Goal: Task Accomplishment & Management: Manage account settings

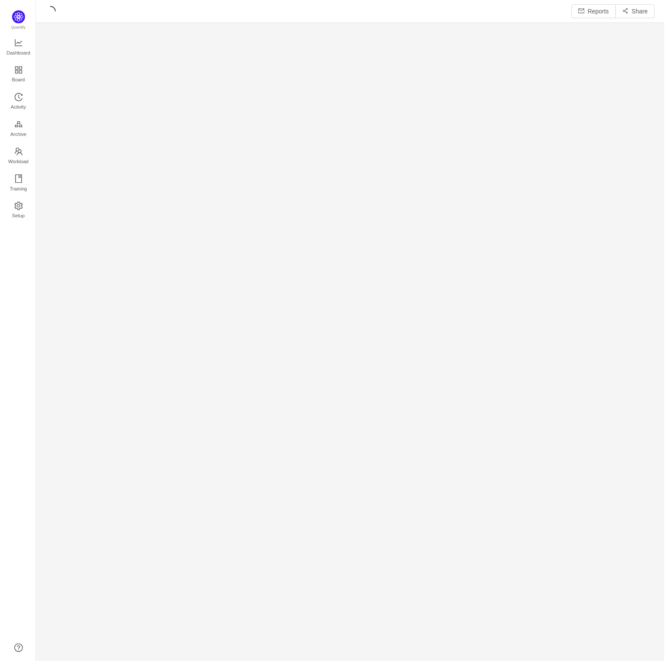
scroll to position [653, 615]
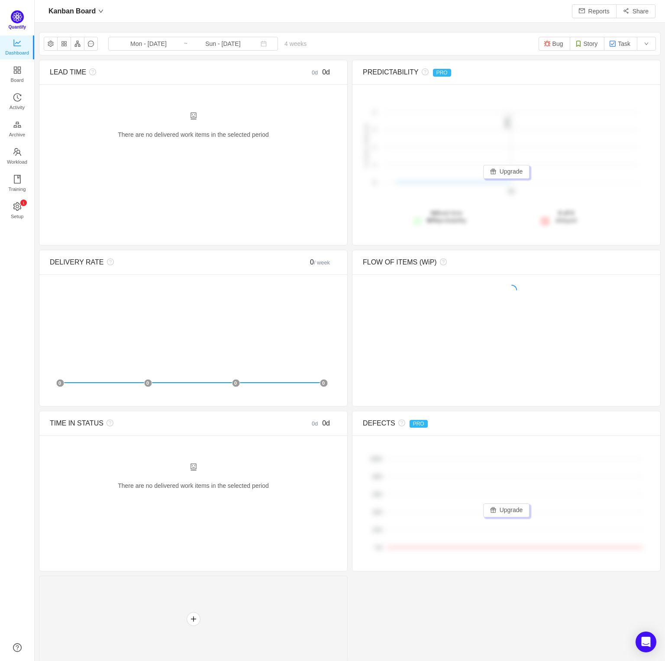
scroll to position [9, 10]
click at [12, 19] on img at bounding box center [17, 16] width 13 height 13
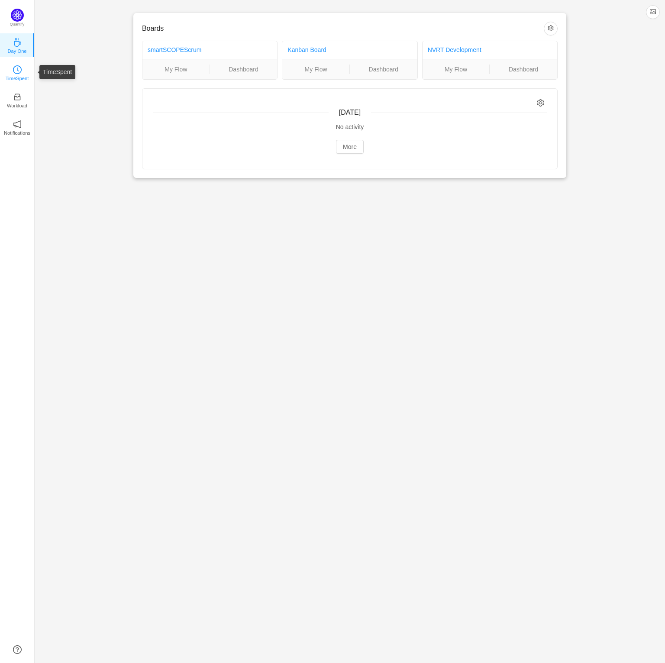
click at [19, 68] on icon "icon: clock-circle" at bounding box center [17, 69] width 9 height 9
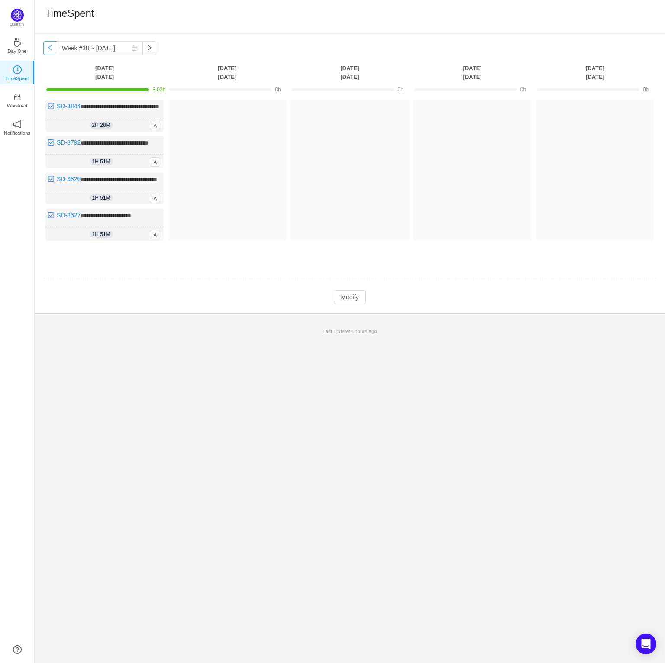
click at [49, 46] on button "button" at bounding box center [50, 48] width 14 height 14
type input "Week #37 ~ Sep 08"
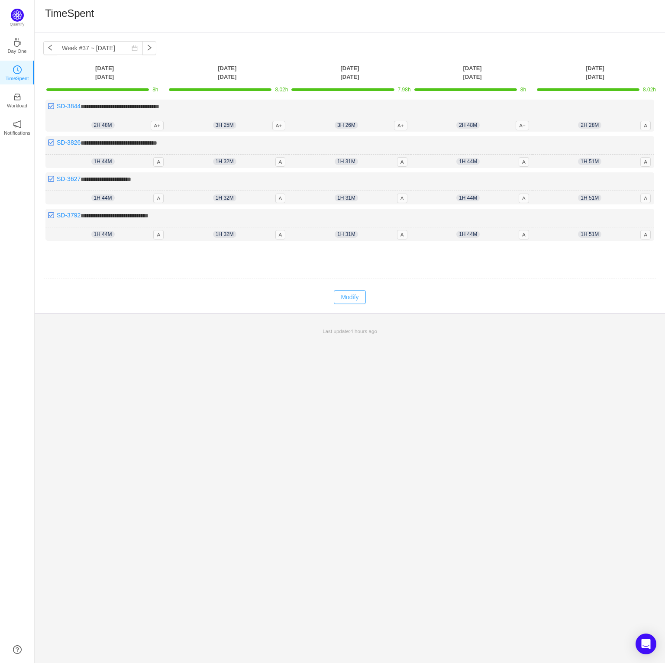
click at [350, 296] on button "Modify" at bounding box center [350, 297] width 32 height 14
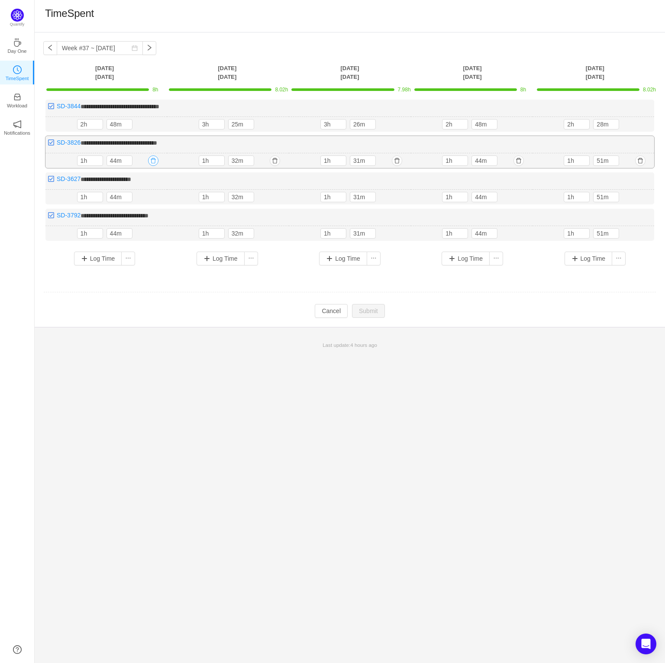
click at [155, 161] on button "button" at bounding box center [153, 160] width 10 height 10
click at [144, 195] on button "Yes" at bounding box center [143, 197] width 17 height 10
click at [151, 160] on button "button" at bounding box center [153, 160] width 10 height 10
click at [146, 199] on button "Yes" at bounding box center [143, 197] width 17 height 10
click at [156, 162] on button "button" at bounding box center [153, 160] width 10 height 10
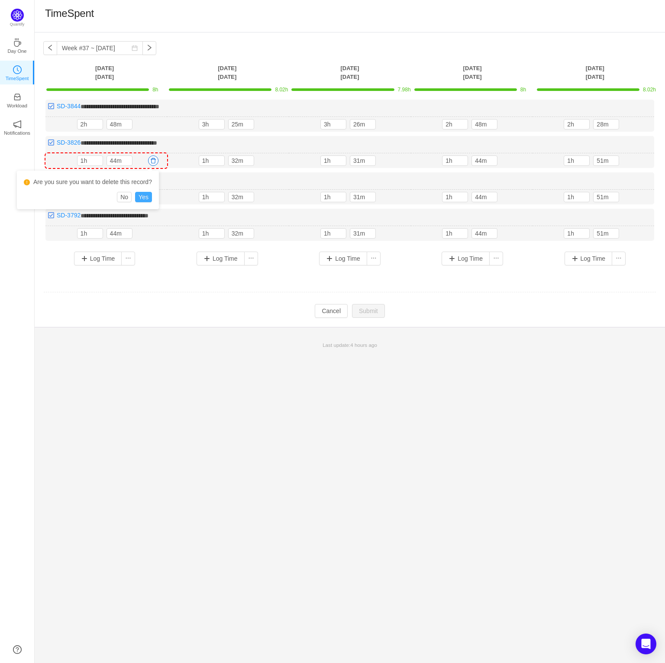
click at [142, 197] on button "Yes" at bounding box center [143, 197] width 17 height 10
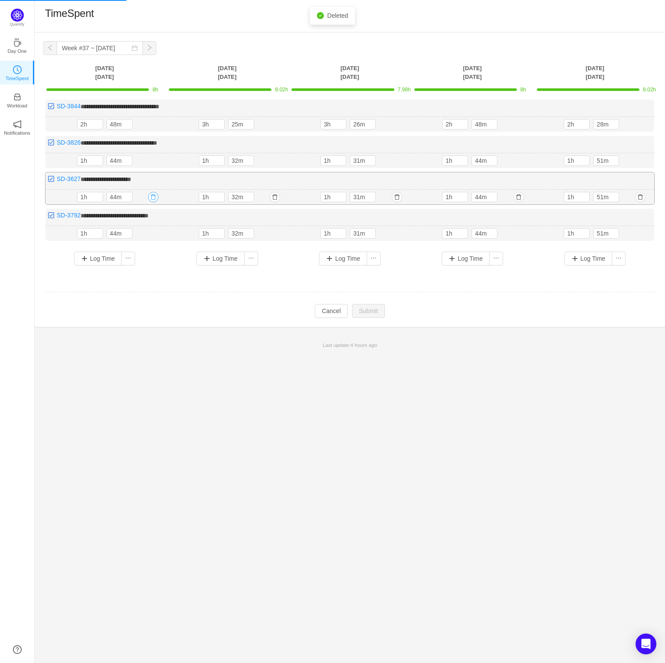
click at [152, 197] on button "button" at bounding box center [153, 197] width 10 height 10
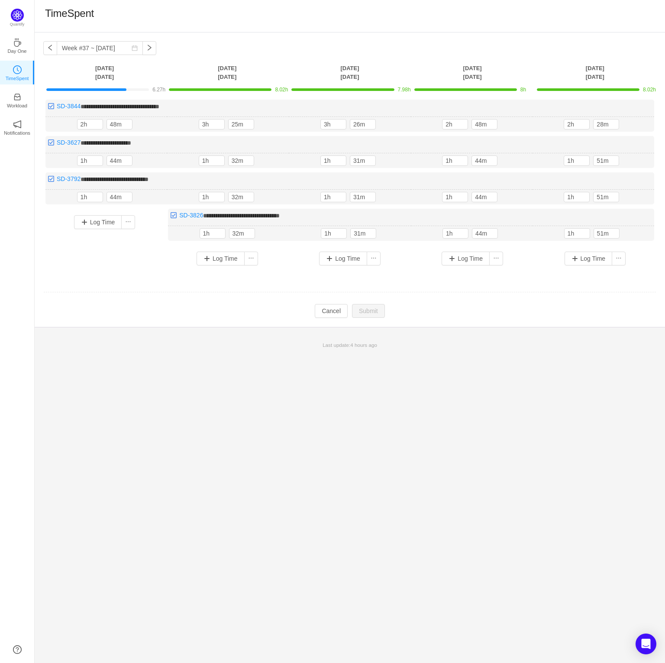
click at [120, 259] on div "Log Time" at bounding box center [104, 236] width 118 height 55
click at [274, 230] on button "button" at bounding box center [276, 233] width 10 height 10
click at [264, 272] on button "Yes" at bounding box center [265, 269] width 17 height 10
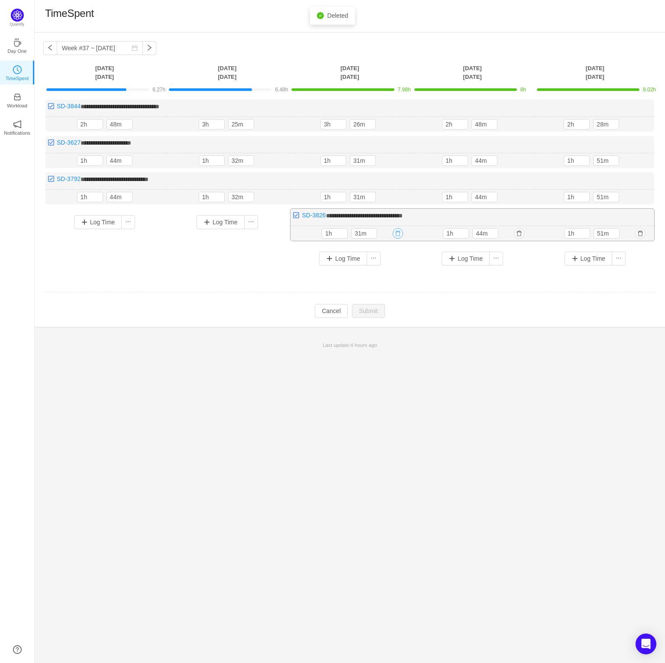
drag, startPoint x: 396, startPoint y: 229, endPoint x: 399, endPoint y: 236, distance: 8.4
click at [396, 229] on button "button" at bounding box center [398, 233] width 10 height 10
click at [384, 269] on button "Yes" at bounding box center [388, 269] width 17 height 10
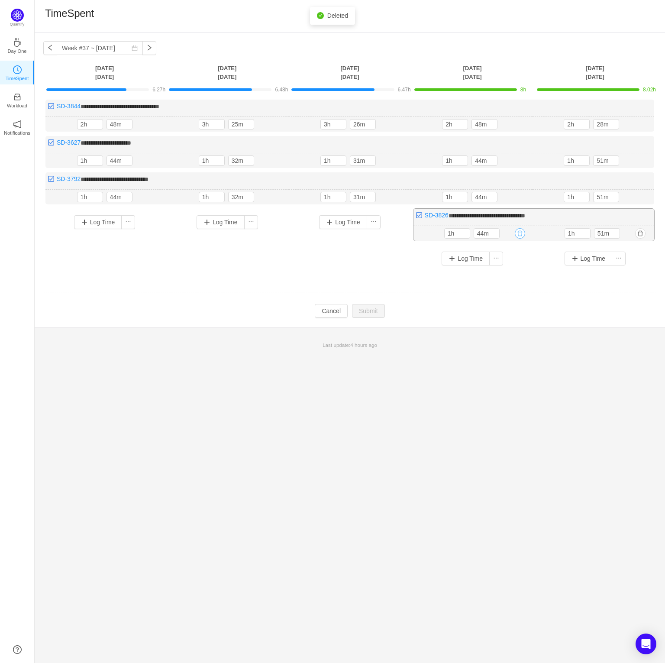
click at [524, 232] on button "button" at bounding box center [520, 233] width 10 height 10
click at [506, 267] on button "Yes" at bounding box center [510, 269] width 17 height 10
click at [640, 231] on button "button" at bounding box center [640, 233] width 10 height 10
click at [633, 269] on button "Yes" at bounding box center [630, 269] width 17 height 10
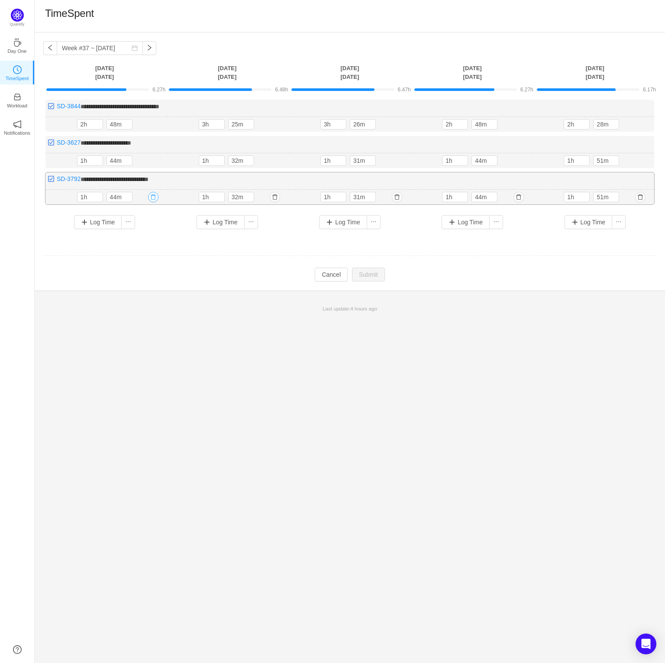
click at [150, 197] on button "button" at bounding box center [153, 197] width 10 height 10
click at [139, 236] on button "Yes" at bounding box center [143, 233] width 17 height 10
click at [275, 196] on button "button" at bounding box center [276, 197] width 10 height 10
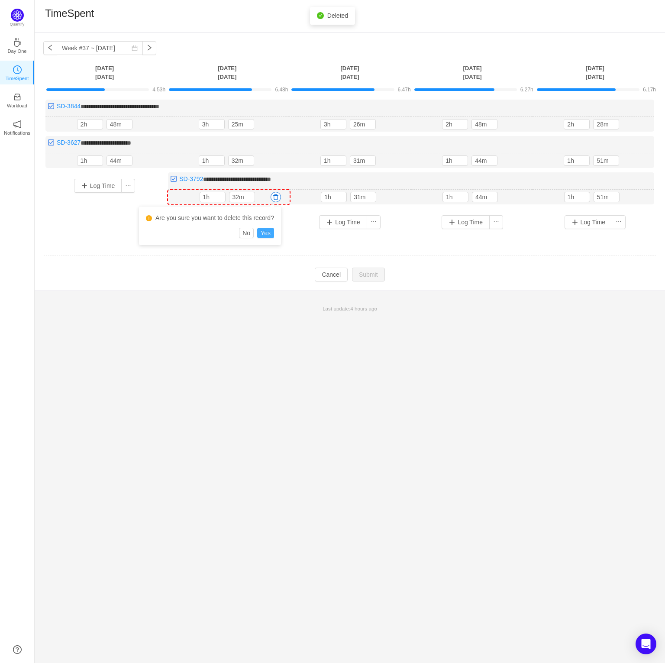
click at [270, 234] on button "Yes" at bounding box center [265, 233] width 17 height 10
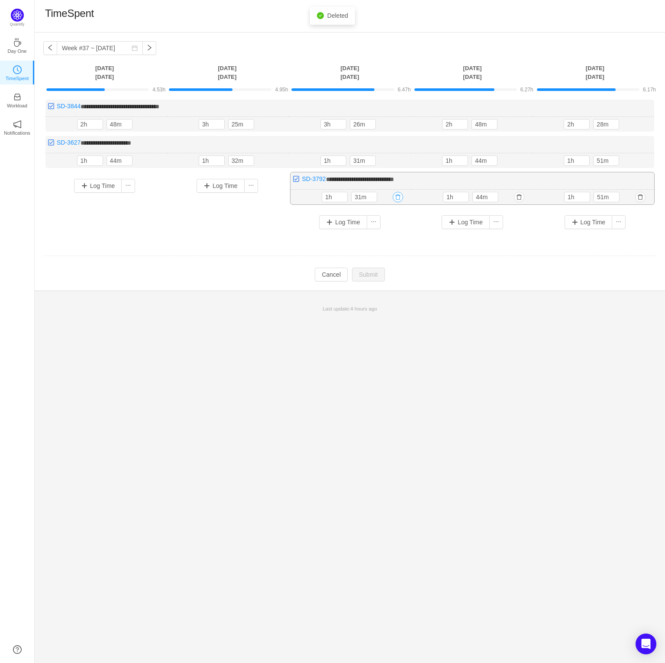
click at [399, 200] on button "button" at bounding box center [398, 197] width 10 height 10
click at [391, 235] on button "Yes" at bounding box center [388, 233] width 17 height 10
click at [518, 199] on button "button" at bounding box center [520, 197] width 10 height 10
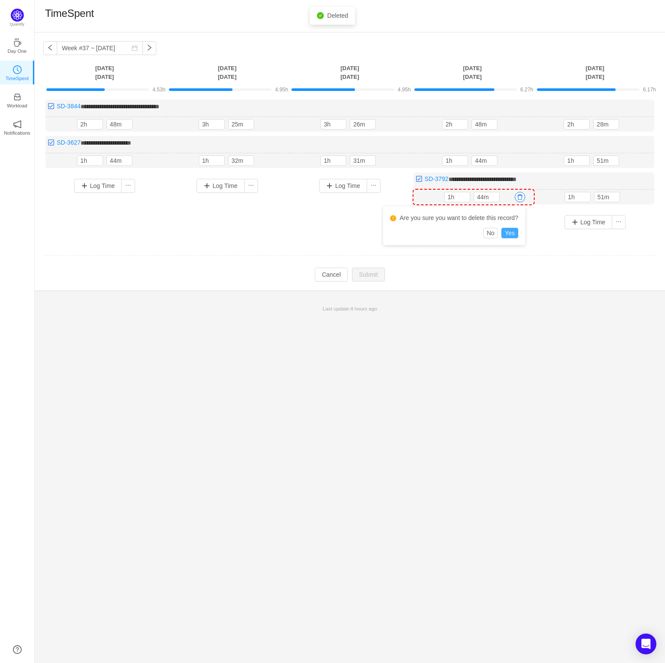
click at [510, 235] on button "Yes" at bounding box center [510, 233] width 17 height 10
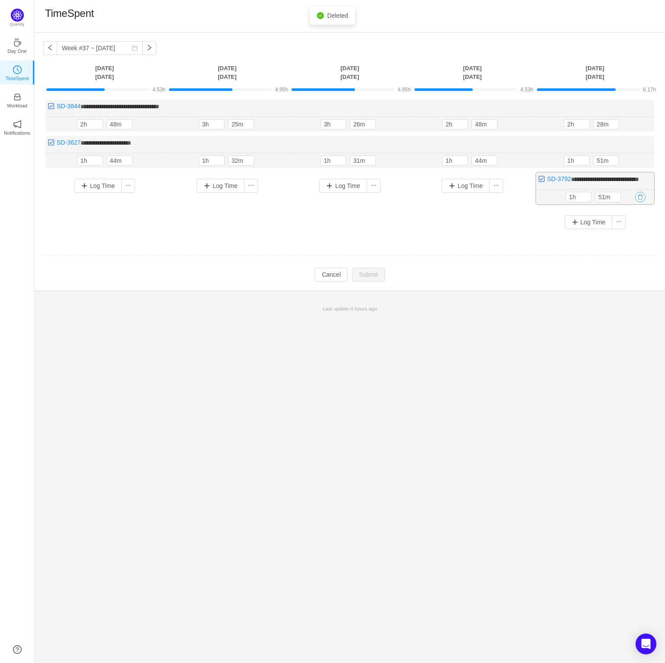
click at [640, 202] on button "button" at bounding box center [640, 197] width 10 height 10
click at [631, 243] on button "Yes" at bounding box center [630, 242] width 17 height 10
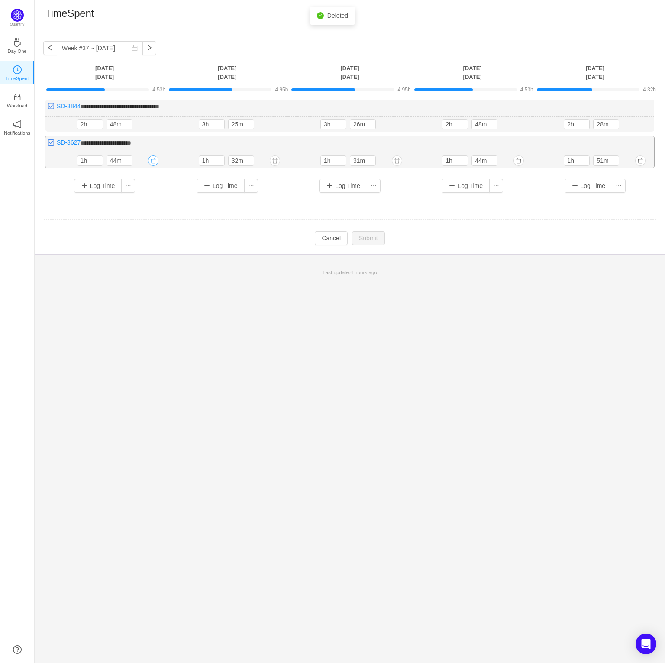
click at [156, 161] on button "button" at bounding box center [153, 160] width 10 height 10
click at [149, 199] on button "Yes" at bounding box center [143, 197] width 17 height 10
click at [277, 159] on button "button" at bounding box center [276, 160] width 10 height 10
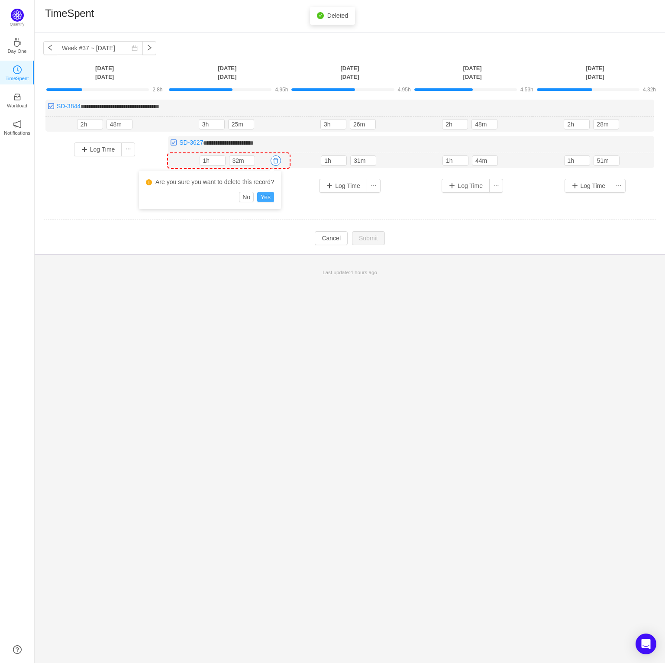
click at [268, 200] on button "Yes" at bounding box center [265, 197] width 17 height 10
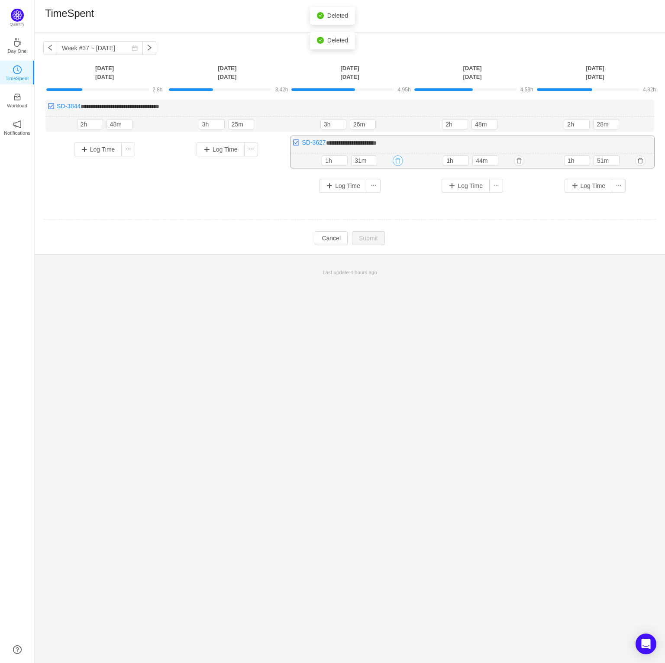
click at [397, 160] on button "button" at bounding box center [398, 160] width 10 height 10
click at [383, 198] on button "Yes" at bounding box center [388, 197] width 17 height 10
click at [522, 160] on button "button" at bounding box center [520, 160] width 10 height 10
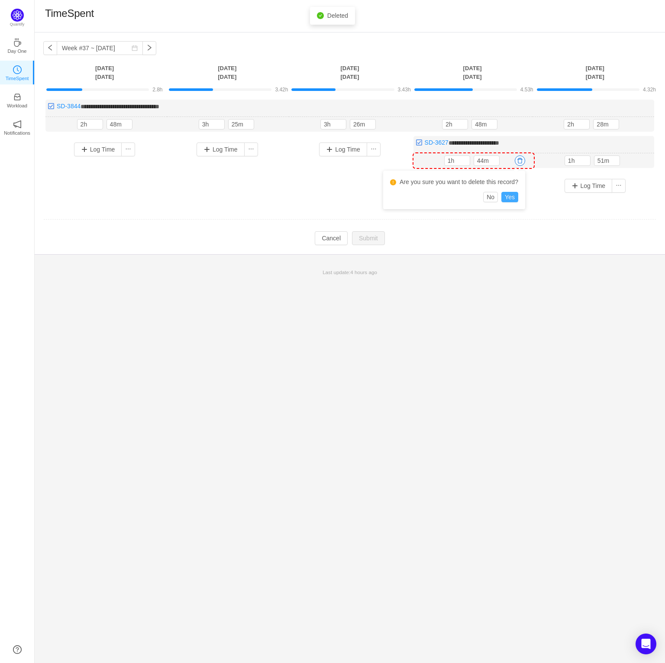
click at [513, 200] on button "Yes" at bounding box center [510, 197] width 17 height 10
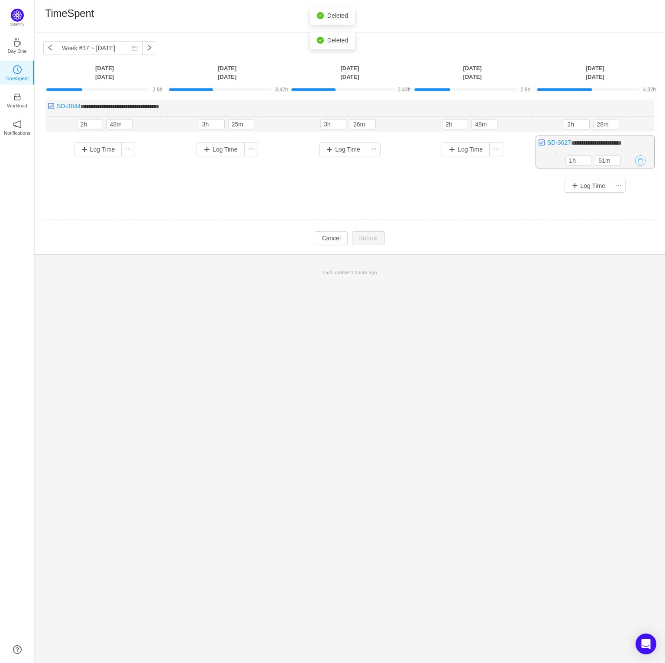
click at [639, 162] on button "button" at bounding box center [640, 160] width 10 height 10
click at [628, 195] on button "Yes" at bounding box center [630, 197] width 17 height 10
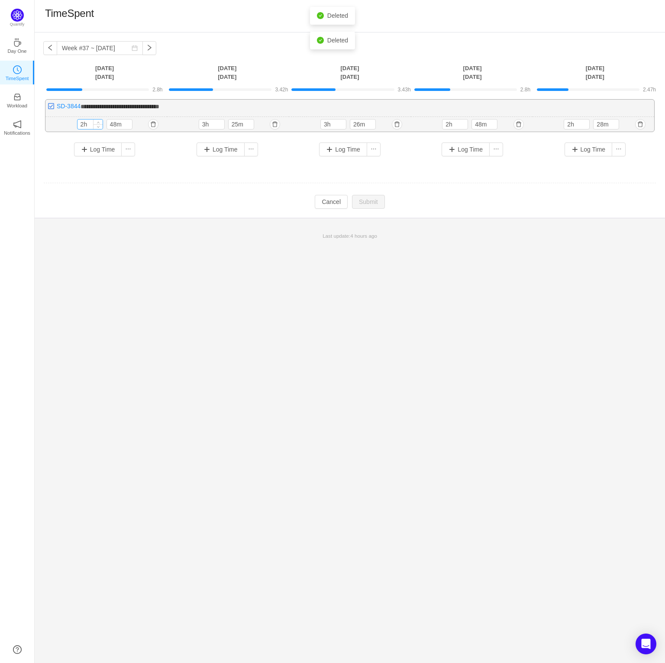
click at [89, 125] on input "2h" at bounding box center [90, 125] width 25 height 10
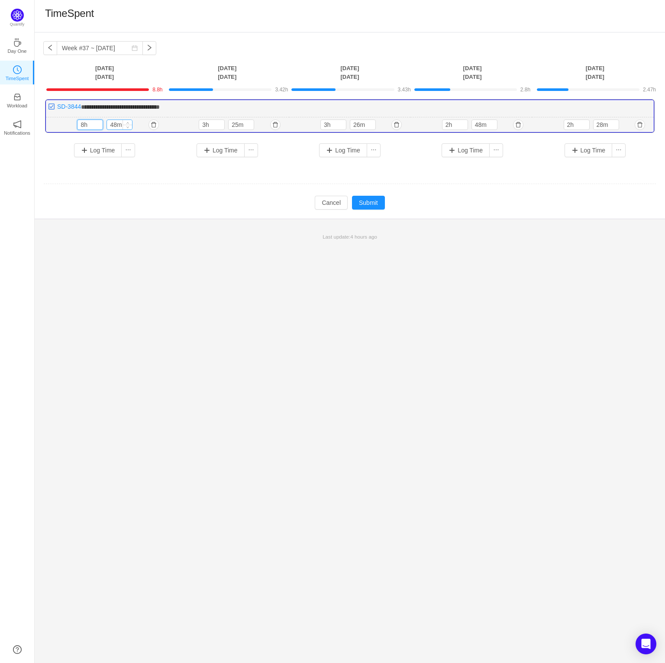
type input "8h"
click at [115, 120] on input "48m" at bounding box center [119, 125] width 25 height 10
type input "0m"
click at [207, 126] on input "3h" at bounding box center [211, 125] width 25 height 10
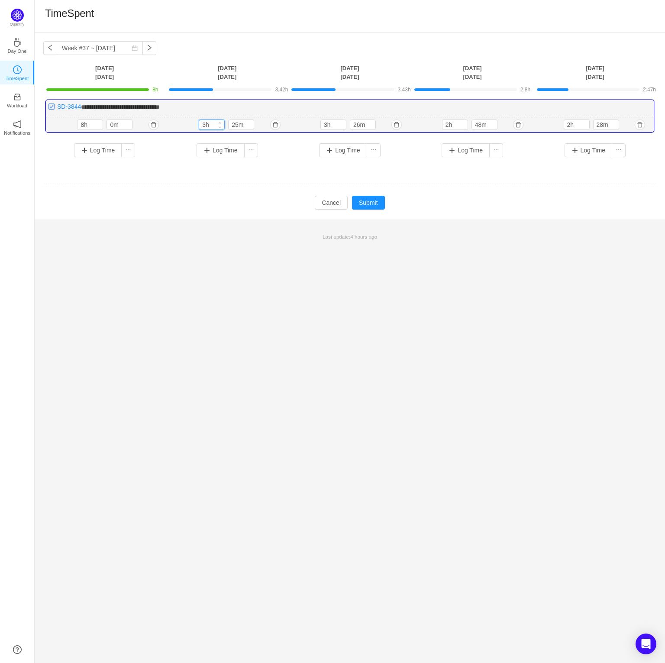
click at [207, 126] on input "3h" at bounding box center [211, 125] width 25 height 10
type input "8h"
click at [234, 124] on input "25m" at bounding box center [241, 125] width 25 height 10
type input "0m"
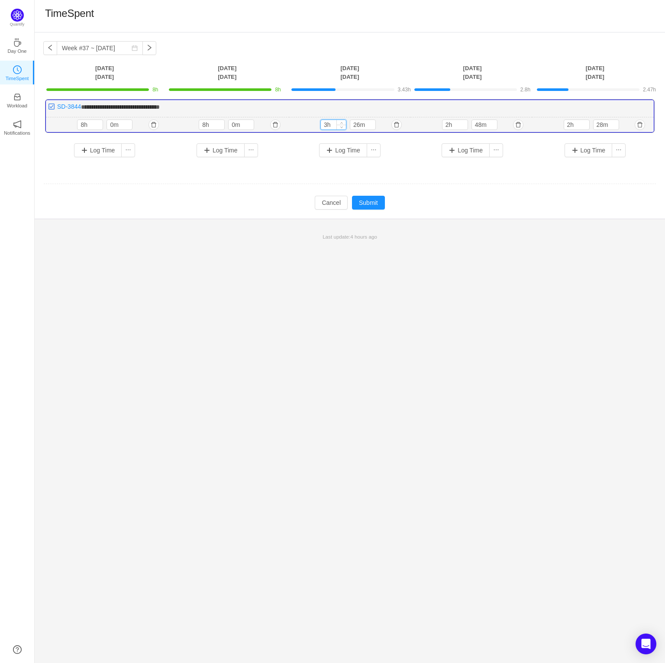
click at [330, 124] on input "3h" at bounding box center [333, 125] width 25 height 10
type input "8h"
click at [360, 126] on input "26m" at bounding box center [362, 125] width 25 height 10
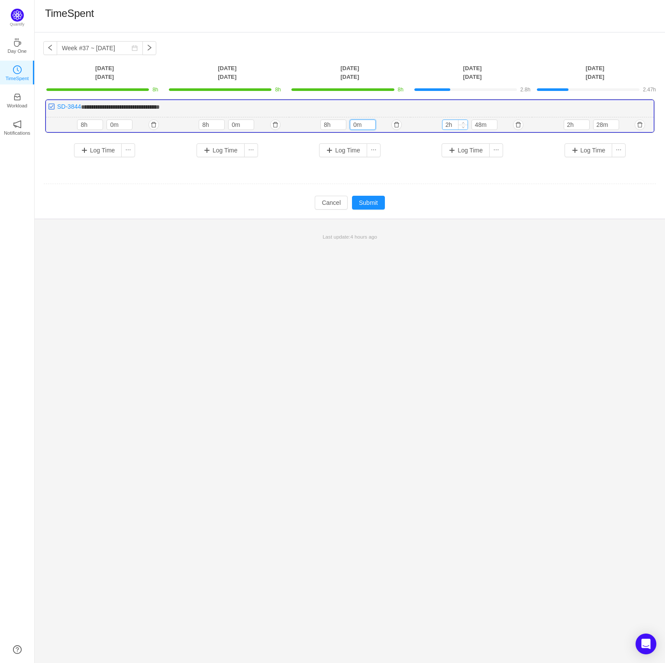
type input "0m"
click at [453, 123] on input "2h" at bounding box center [455, 125] width 25 height 10
type input "8h"
click at [486, 126] on input "48m" at bounding box center [484, 125] width 25 height 10
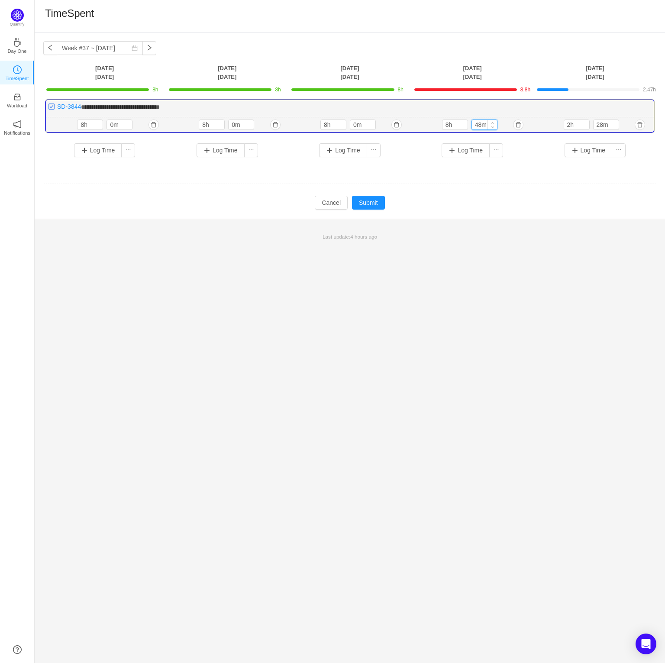
click at [486, 126] on input "48m" at bounding box center [484, 125] width 25 height 10
type input "0m"
click at [568, 123] on input "2h" at bounding box center [576, 125] width 25 height 10
type input "8h"
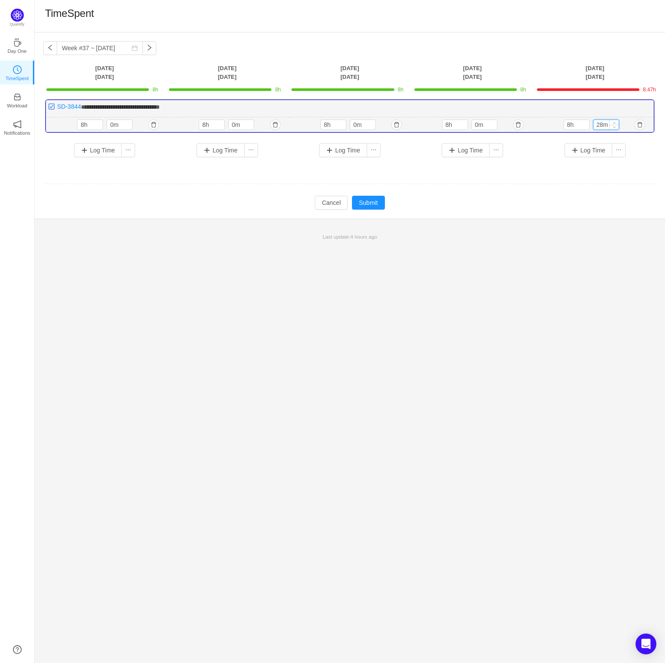
click at [602, 125] on input "28m" at bounding box center [606, 125] width 25 height 10
type input "0m"
click at [369, 196] on button "Submit" at bounding box center [368, 203] width 33 height 14
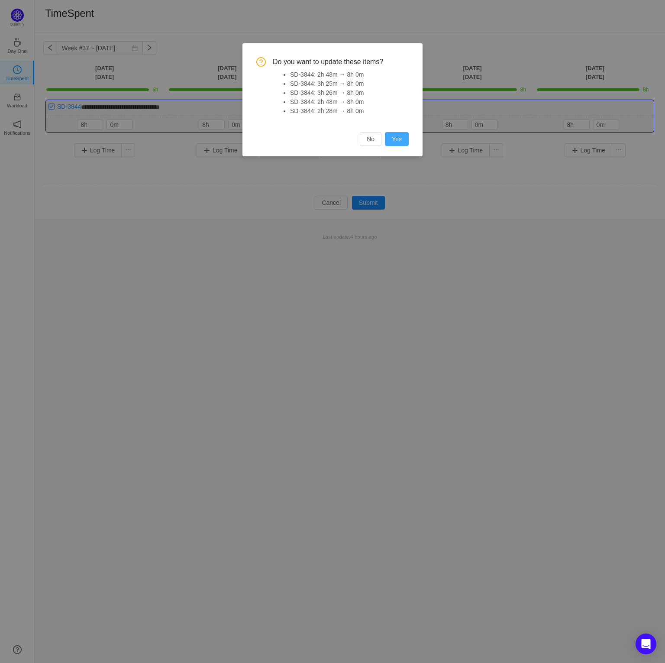
click at [395, 138] on button "Yes" at bounding box center [397, 139] width 24 height 14
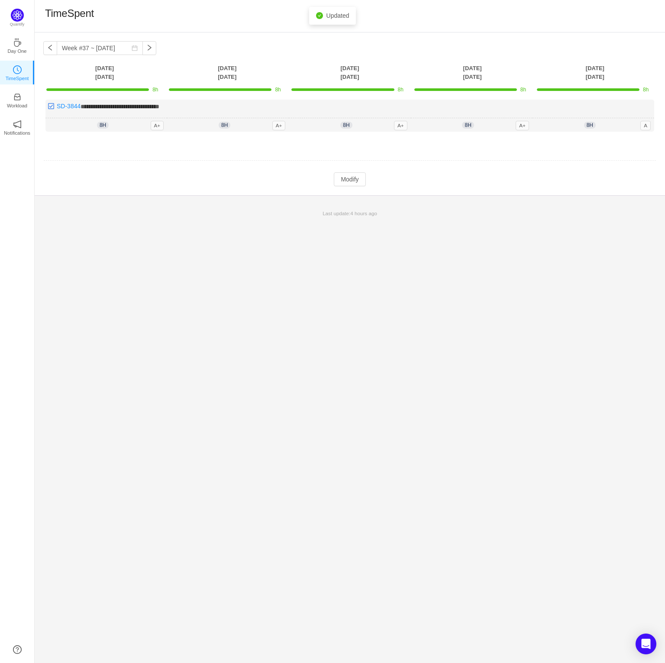
click at [209, 214] on p "Last update: 4 hours ago" at bounding box center [350, 214] width 620 height 8
